Goal: Transaction & Acquisition: Purchase product/service

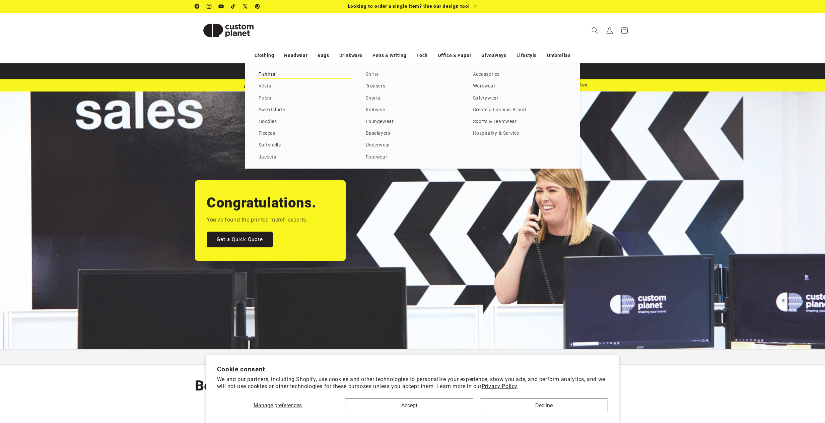
click at [264, 75] on link "T-shirts" at bounding box center [306, 74] width 94 height 9
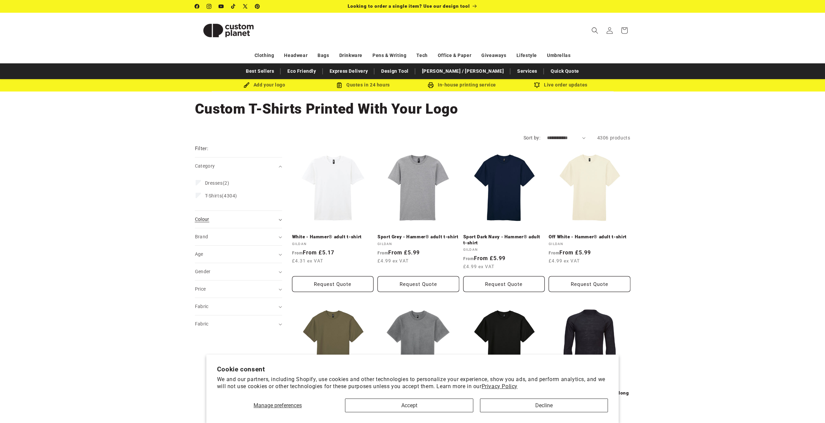
click at [279, 217] on summary "Colour (0)" at bounding box center [238, 219] width 87 height 17
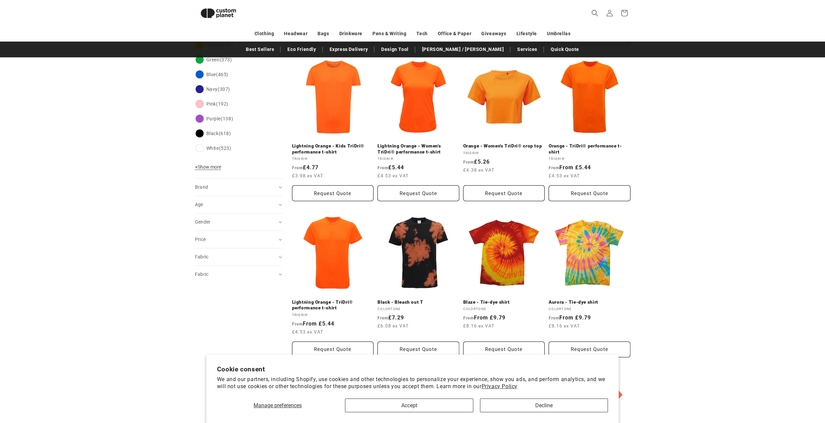
scroll to position [248, 0]
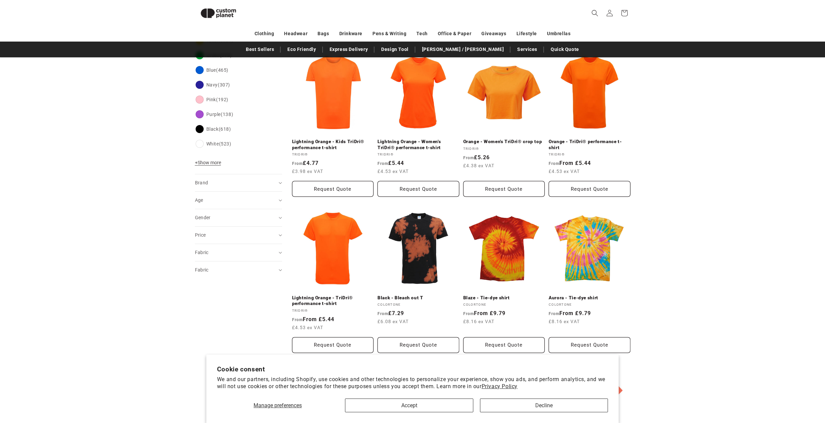
click at [282, 219] on aside "Filter: Remove all Category: T-Shirts Remove filter Colour: Orange Remove filte…" at bounding box center [243, 293] width 97 height 819
click at [278, 218] on summary "Gender (0)" at bounding box center [238, 217] width 87 height 17
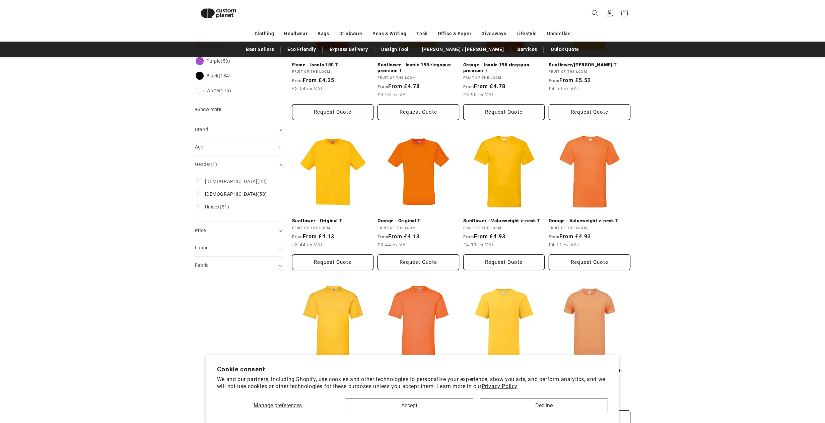
scroll to position [333, 0]
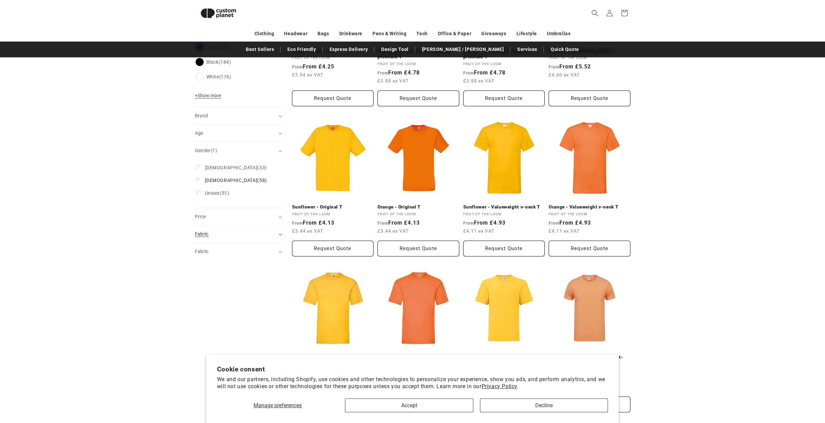
click at [277, 231] on summary "Fabric (0)" at bounding box center [238, 234] width 87 height 17
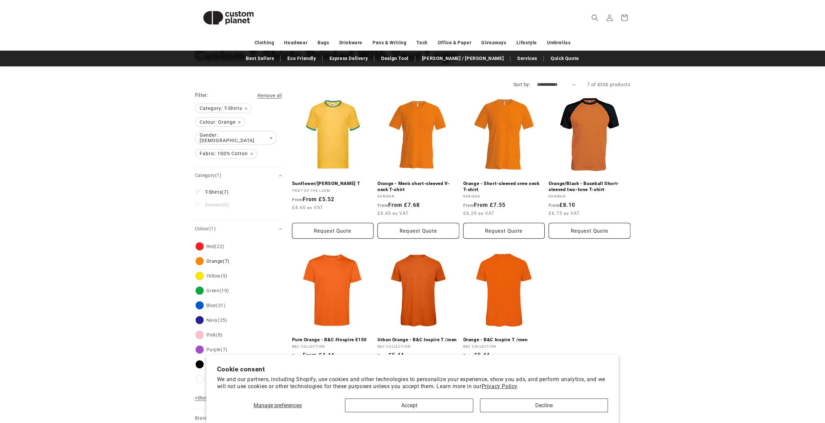
scroll to position [54, 0]
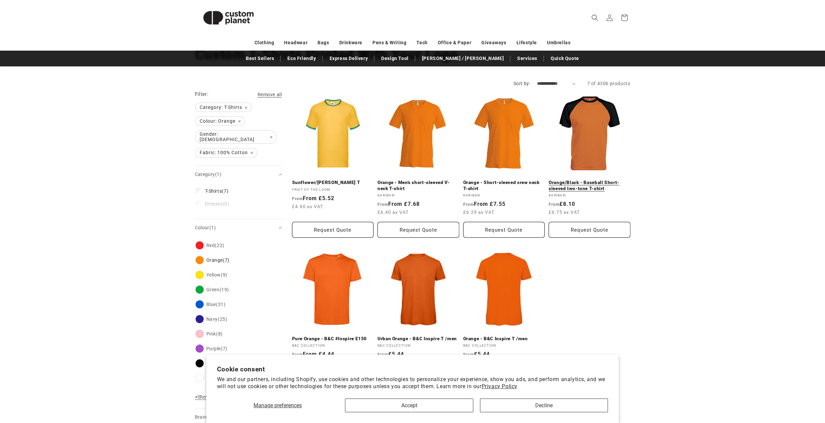
click at [587, 180] on link "Orange/Black - Baseball Short-sleeved two-tone T-shirt" at bounding box center [590, 186] width 82 height 12
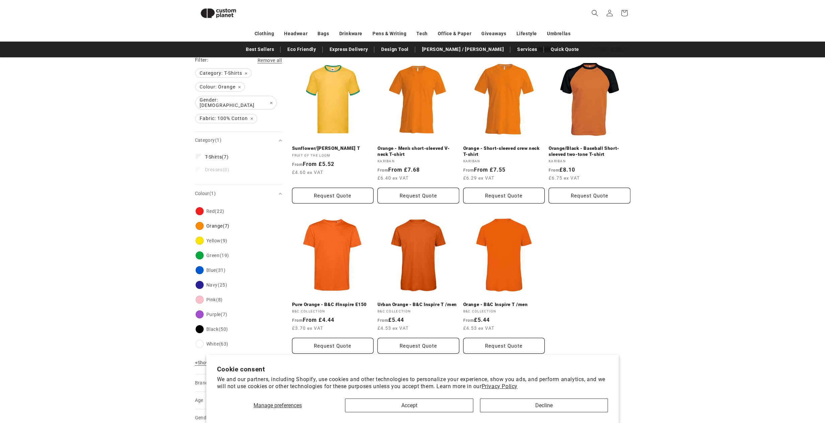
scroll to position [54, 0]
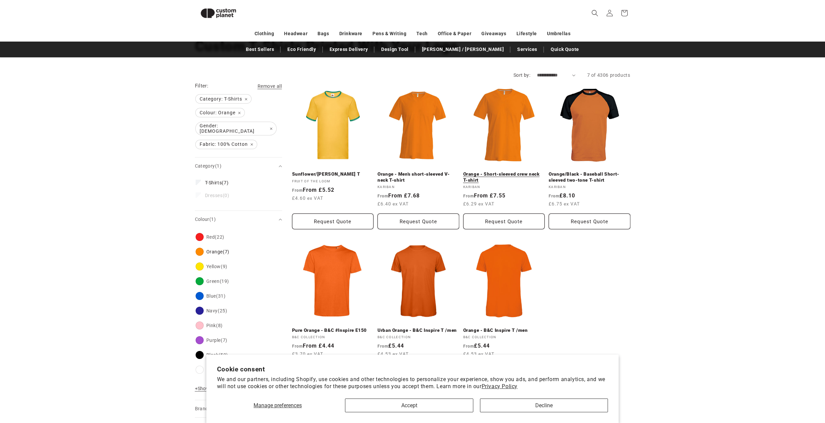
click at [496, 171] on link "Orange - Short-sleeved crew neck T-shirt" at bounding box center [504, 177] width 82 height 12
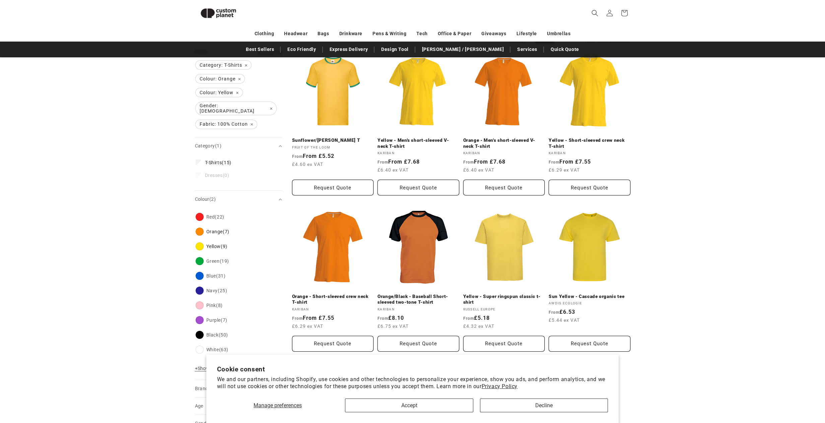
scroll to position [88, 0]
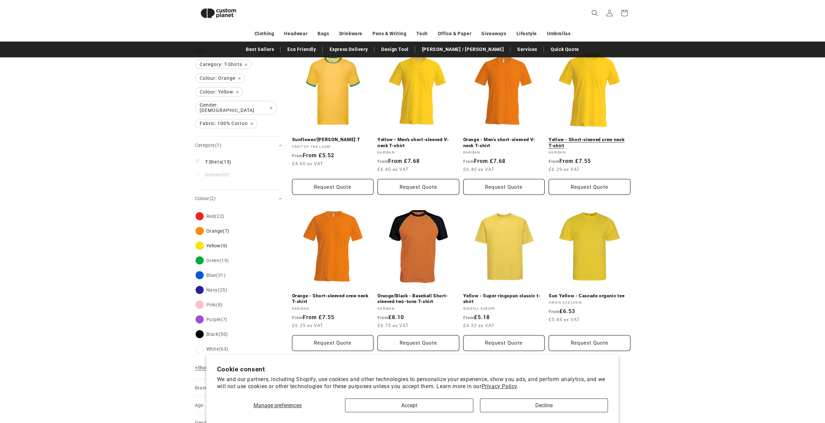
click at [591, 137] on link "Yellow - Short-sleeved crew neck T-shirt" at bounding box center [590, 143] width 82 height 12
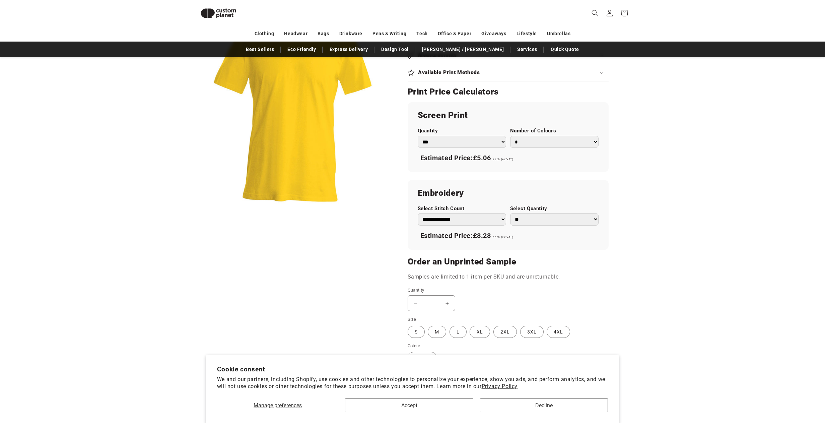
scroll to position [342, 0]
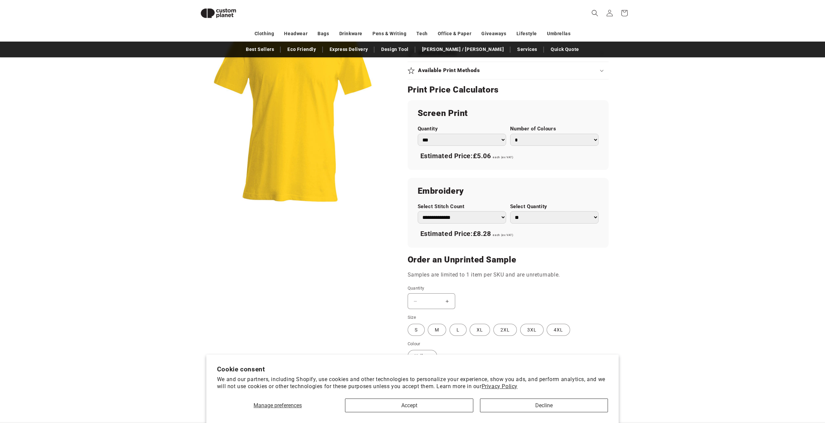
click at [496, 139] on select "*** *** *** **** **** **** ***** *****" at bounding box center [462, 140] width 88 height 12
